Goal: Task Accomplishment & Management: Manage account settings

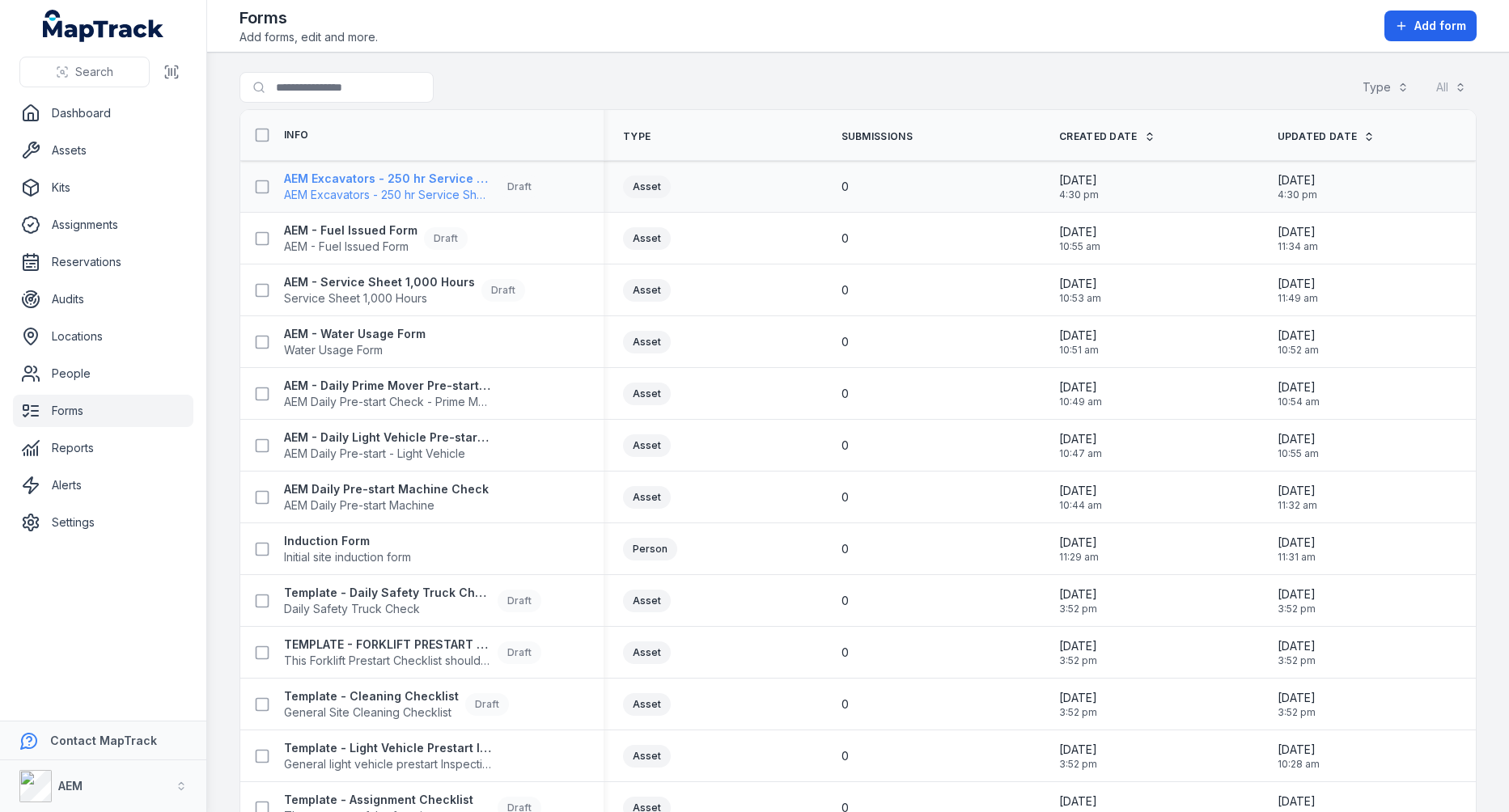
click at [460, 187] on span "AEM Excavators - 250 hr Service Sheet" at bounding box center [387, 195] width 207 height 16
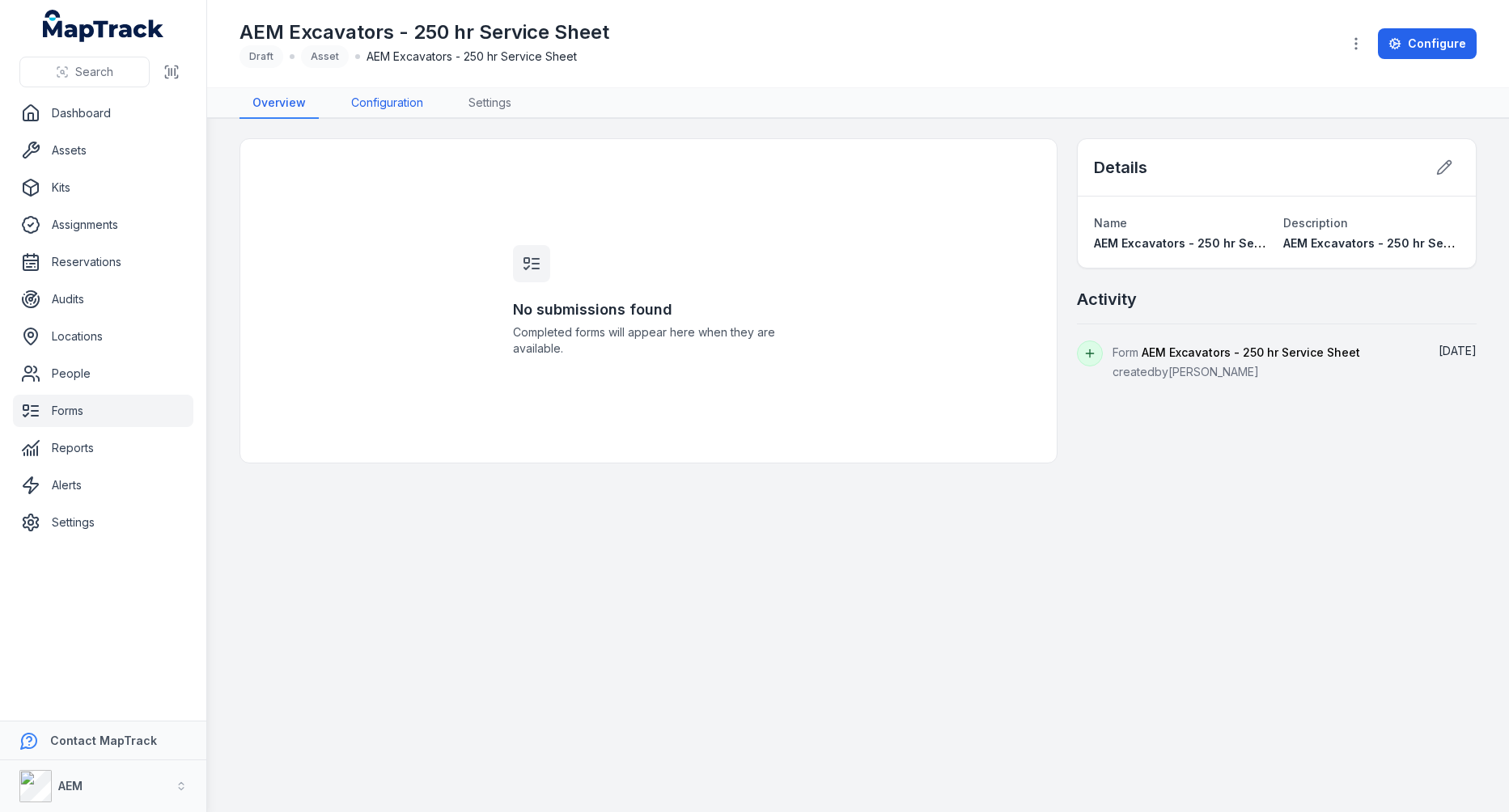
click at [357, 107] on link "Configuration" at bounding box center [387, 104] width 98 height 31
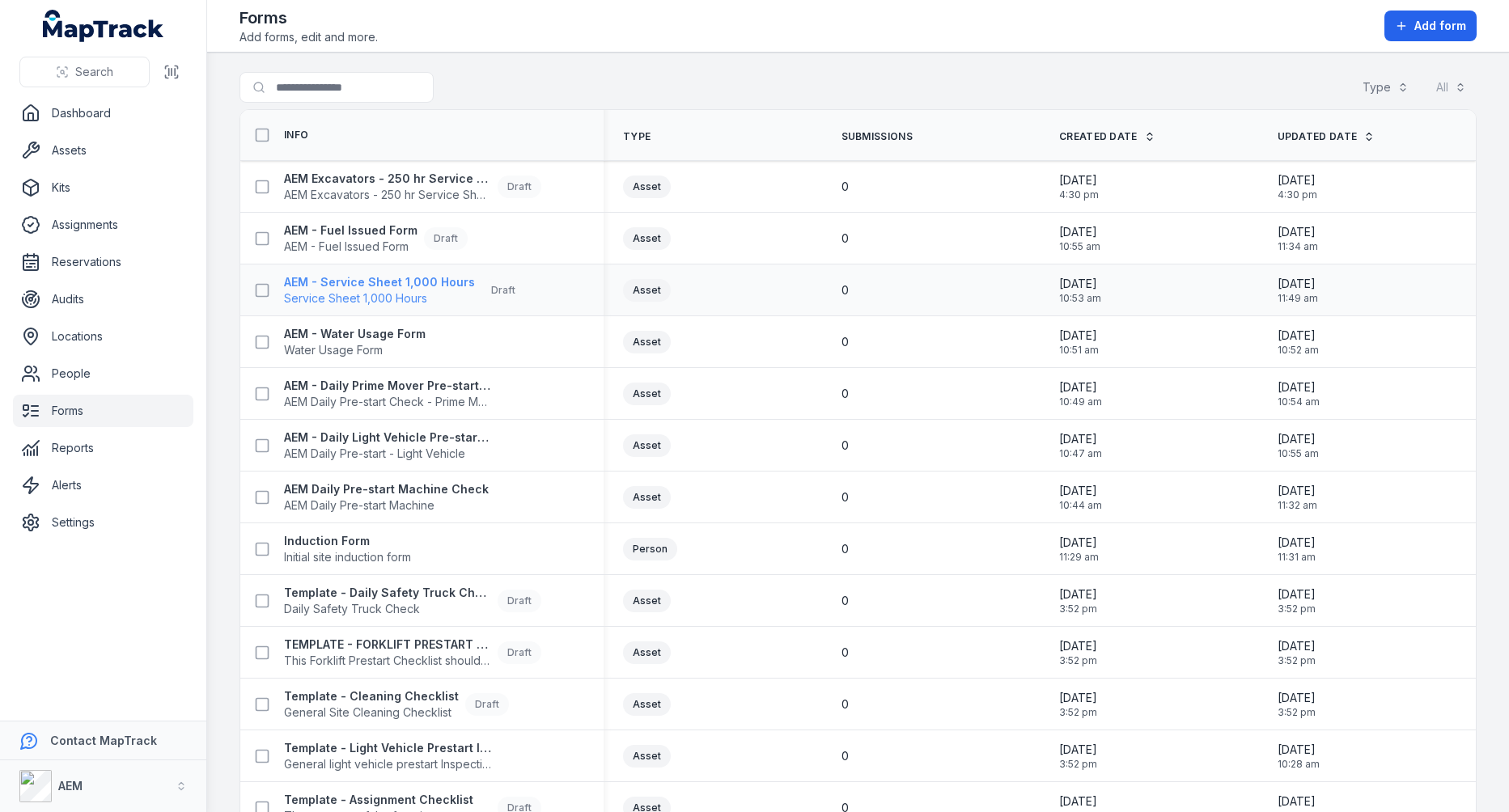
click at [357, 274] on strong "AEM - Service Sheet 1,000 Hours" at bounding box center [378, 283] width 191 height 16
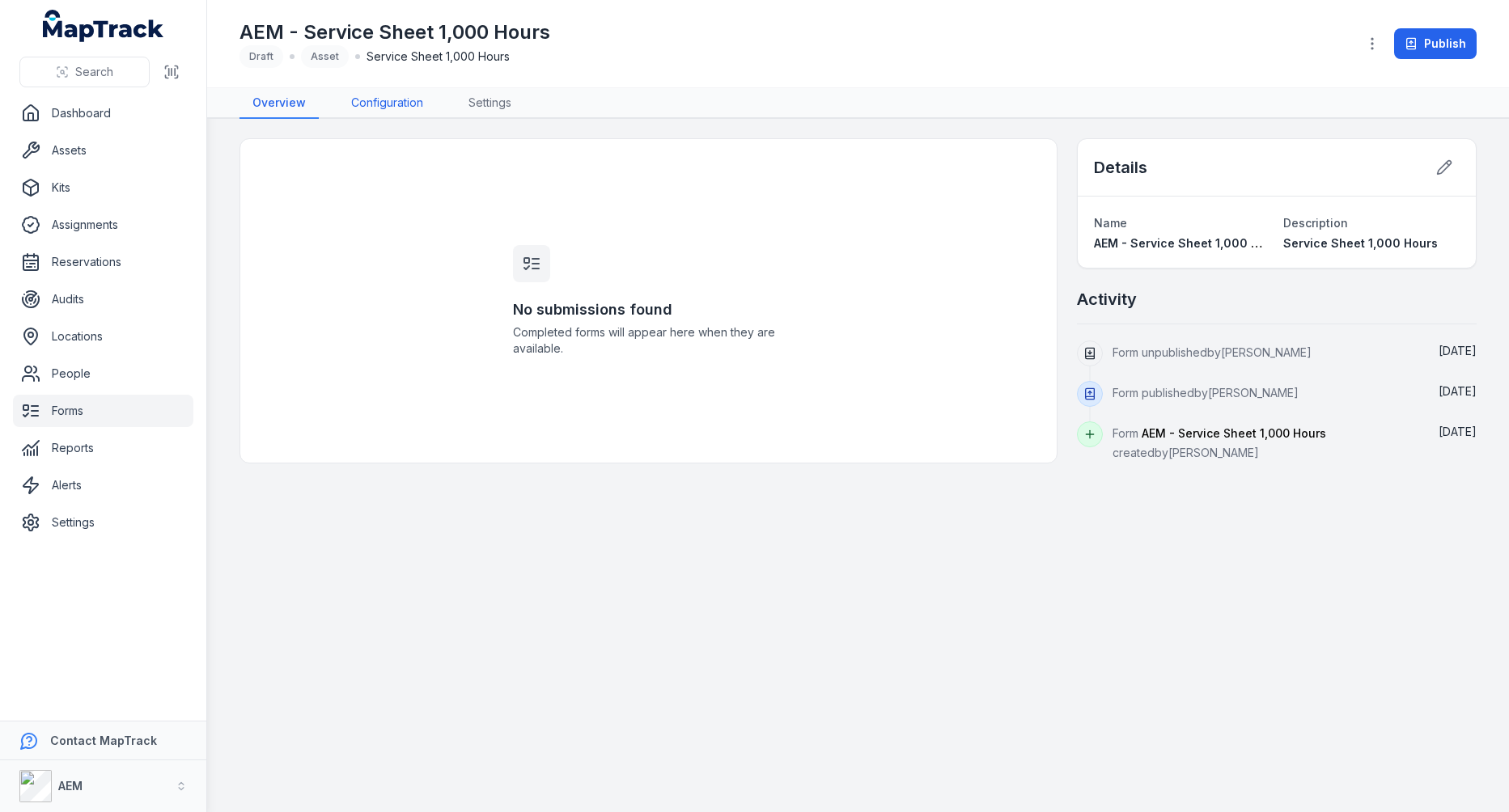
click at [381, 114] on link "Configuration" at bounding box center [387, 104] width 98 height 31
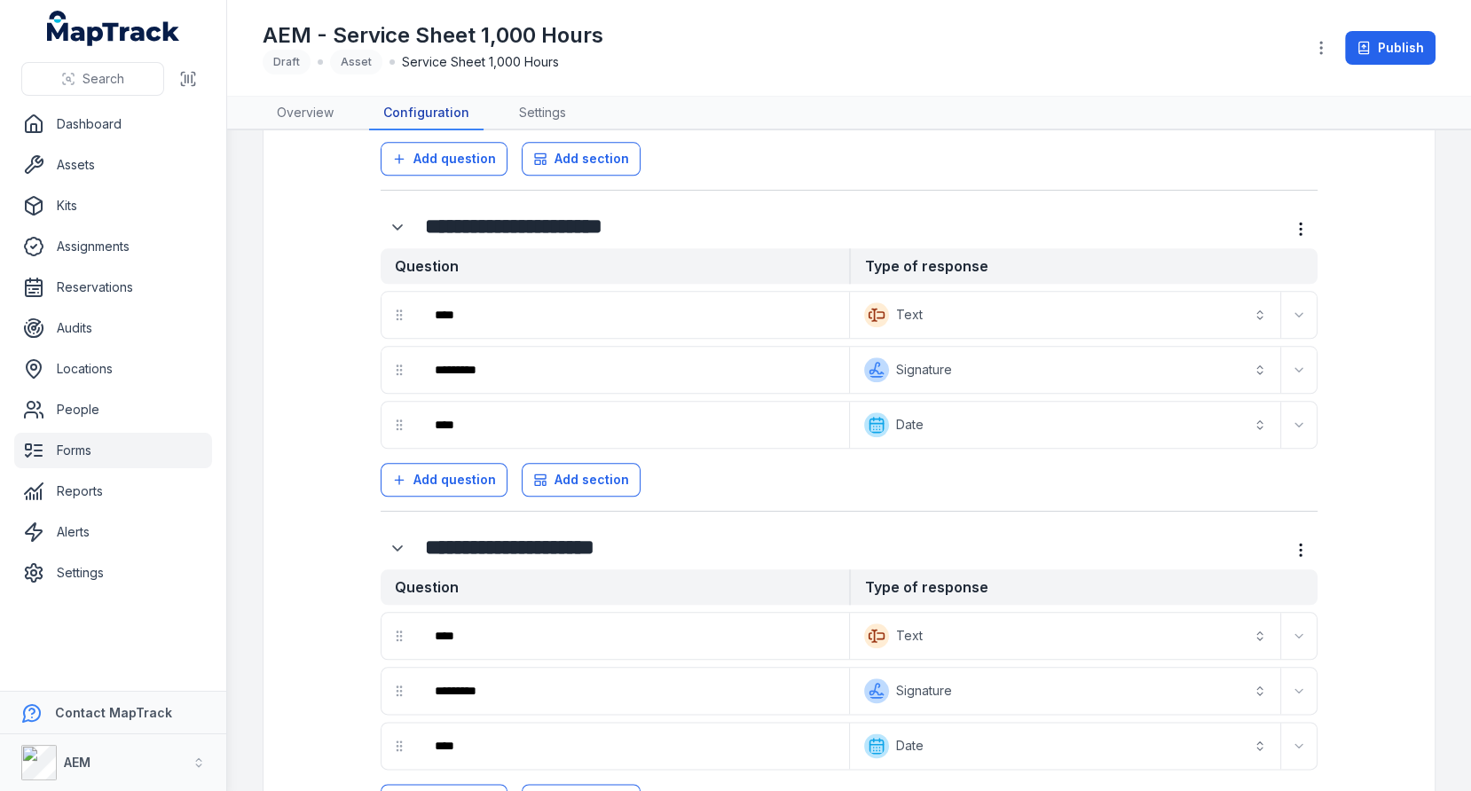
scroll to position [1916, 0]
click at [169, 749] on button "AEM" at bounding box center [113, 763] width 226 height 57
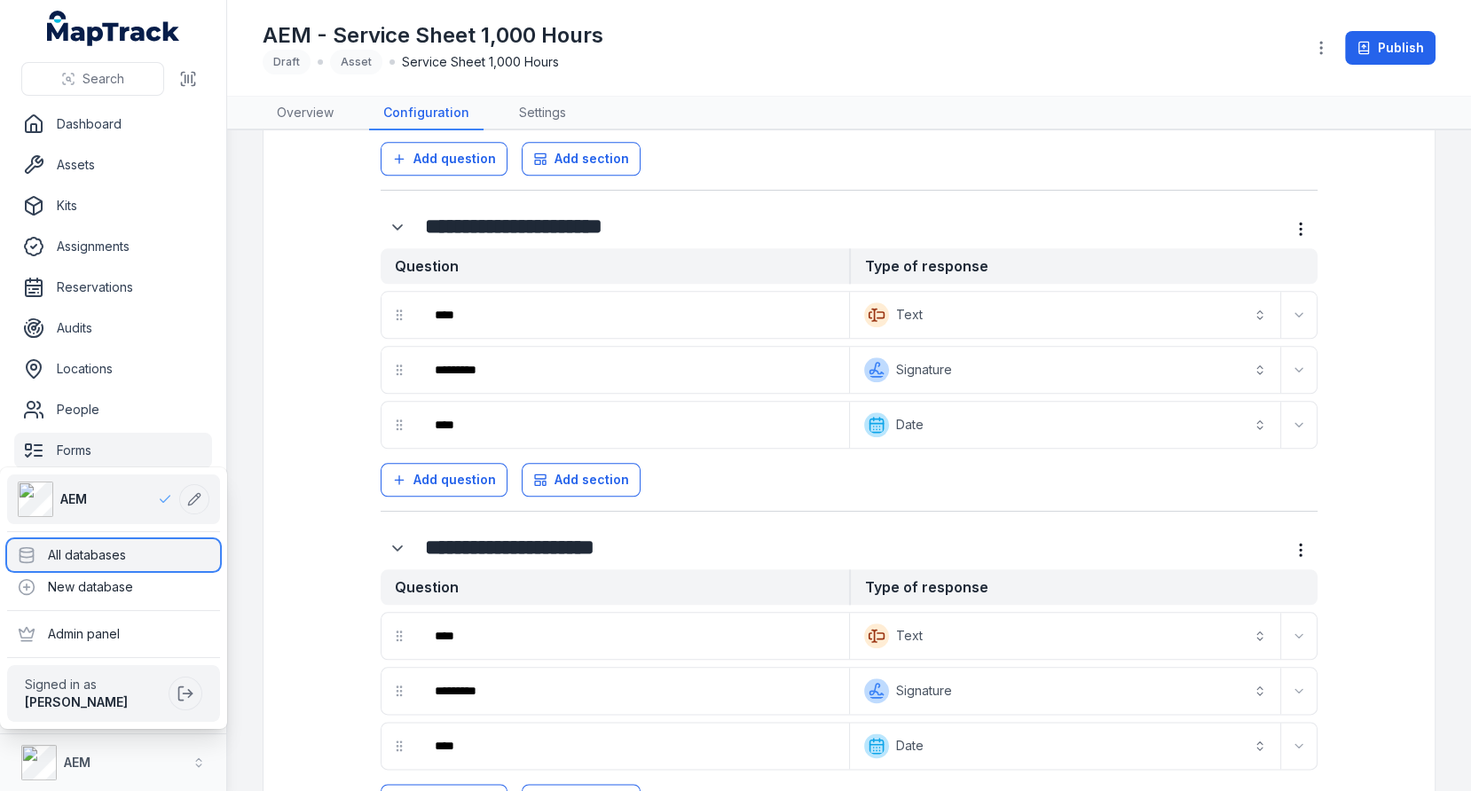
click at [147, 563] on div "All databases" at bounding box center [113, 555] width 213 height 32
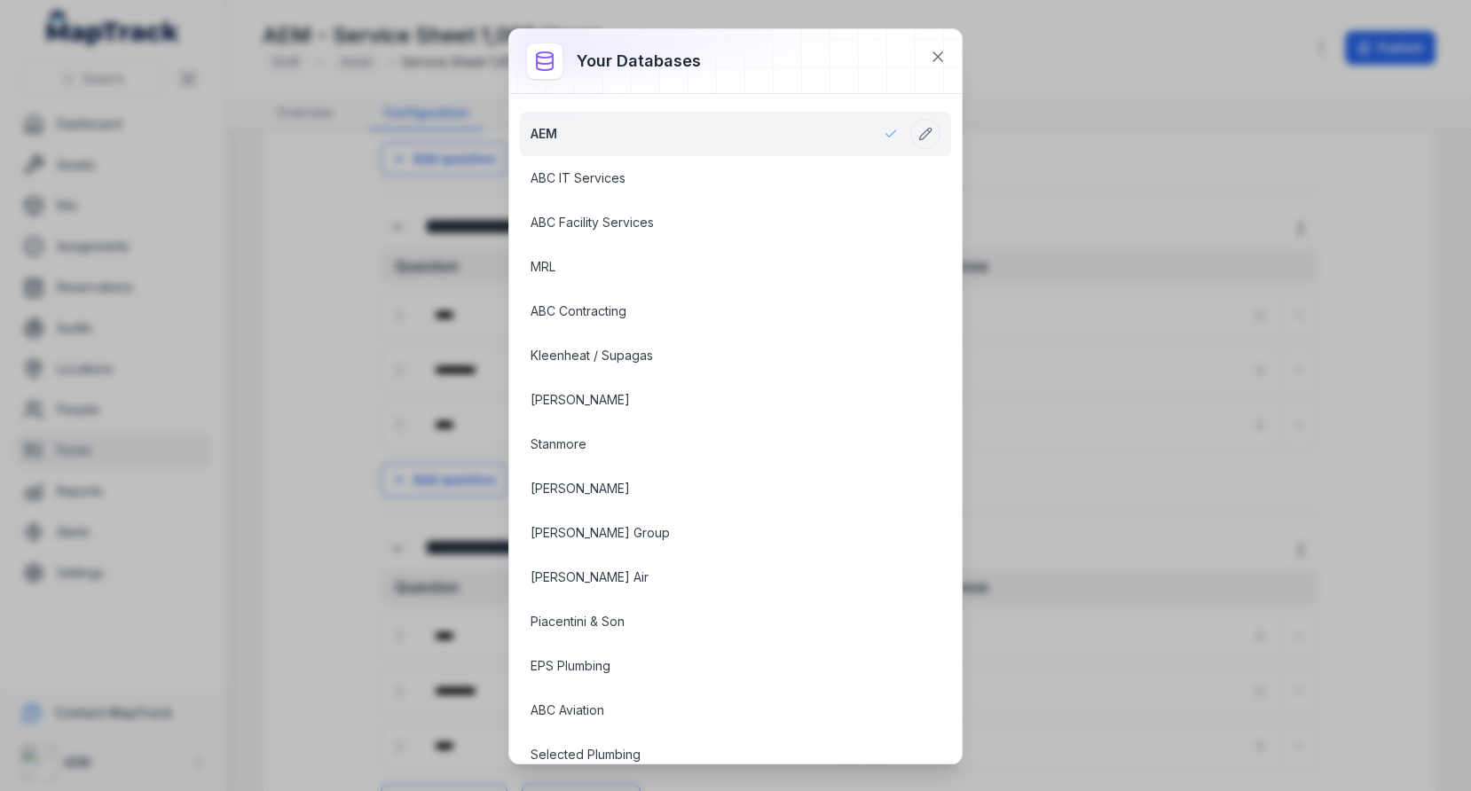
scroll to position [2240, 0]
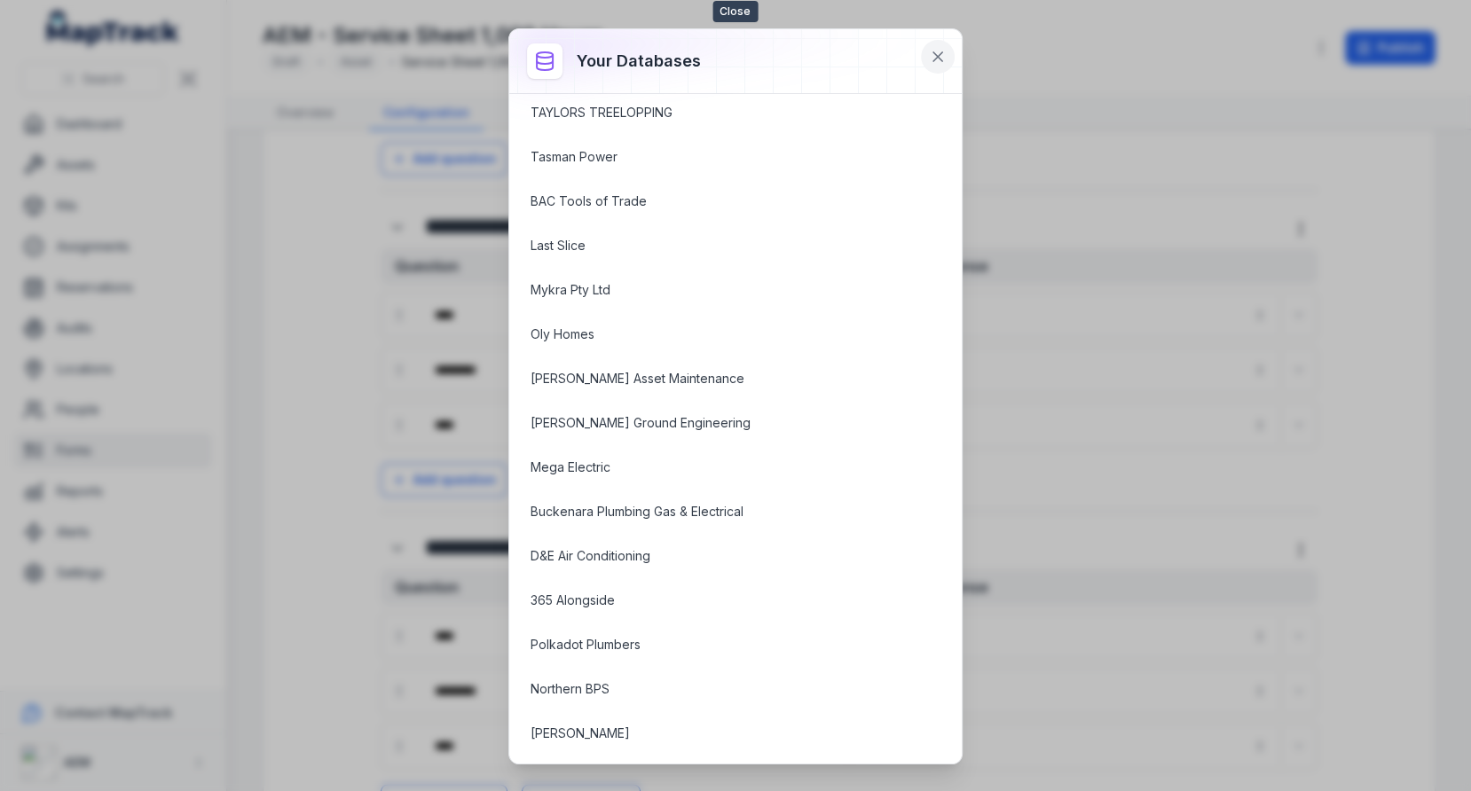
click at [923, 57] on button at bounding box center [938, 57] width 34 height 34
